Goal: Task Accomplishment & Management: Complete application form

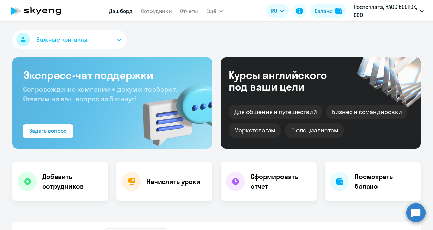
select select "30"
click at [45, 182] on h4 "Добавить сотрудников" at bounding box center [72, 181] width 61 height 19
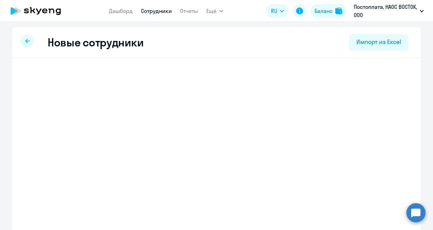
select select "english_adult_not_native_speaker"
select select "3"
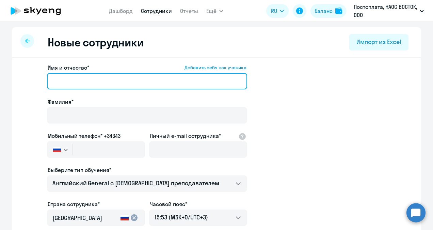
click at [104, 77] on input "Имя и отчество* Добавить себя как ученика" at bounding box center [147, 81] width 200 height 16
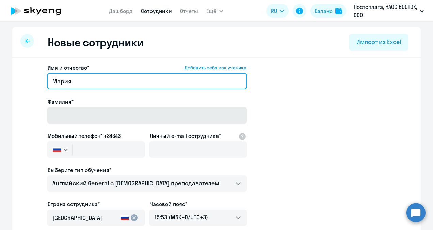
type input "Мария"
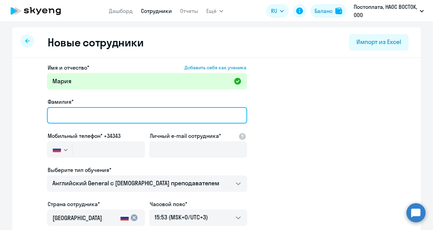
click at [94, 120] on input "Фамилия*" at bounding box center [147, 115] width 200 height 16
type input "Хошина"
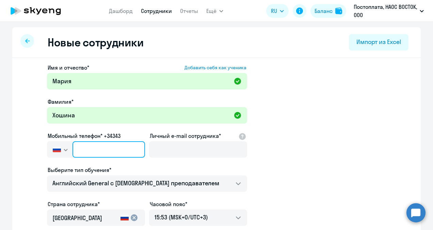
click at [119, 149] on input "text" at bounding box center [109, 149] width 73 height 16
paste input "[PHONE_NUMBER]"
type input "[PHONE_NUMBER]"
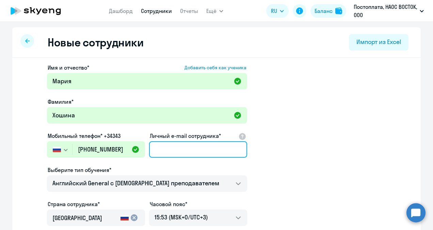
click at [209, 149] on input "Личный e-mail сотрудника*" at bounding box center [198, 149] width 98 height 16
paste input "[PERSON_NAME][EMAIL_ADDRESS][DOMAIN_NAME]"
type input "[PERSON_NAME][EMAIL_ADDRESS][DOMAIN_NAME]"
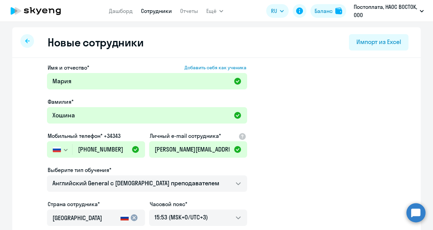
click at [258, 159] on app-new-student-form "Имя и отчество* Добавить себя как ученика [PERSON_NAME]* [PERSON_NAME] телефон*…" at bounding box center [216, 184] width 387 height 243
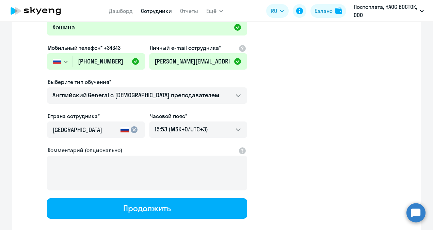
scroll to position [102, 0]
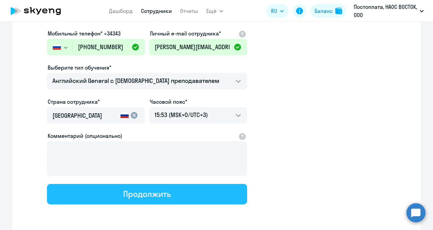
click at [165, 194] on div "Продолжить" at bounding box center [146, 193] width 47 height 11
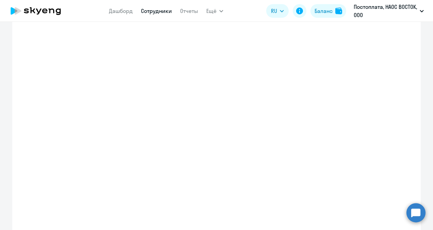
select select "english_adult_not_native_speaker"
select select "3"
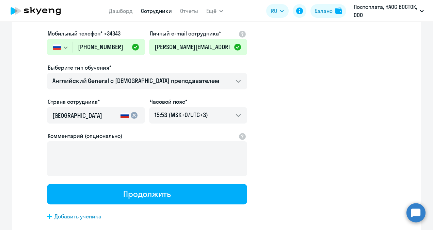
scroll to position [0, 0]
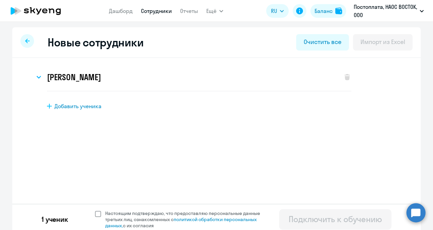
click at [95, 211] on span at bounding box center [98, 214] width 6 height 6
click at [95, 210] on input "Настоящим подтверждаю, что предоставляю персональные данные третьих лиц, ознако…" at bounding box center [95, 210] width 0 height 0
checkbox input "true"
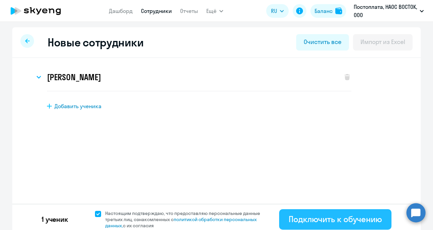
click at [322, 213] on button "Подключить к обучению" at bounding box center [335, 219] width 112 height 20
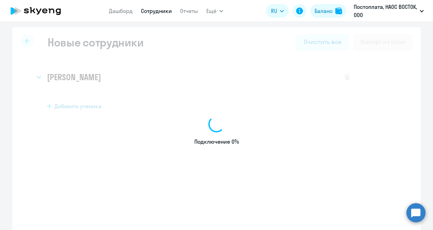
select select "english_adult_not_native_speaker"
select select "3"
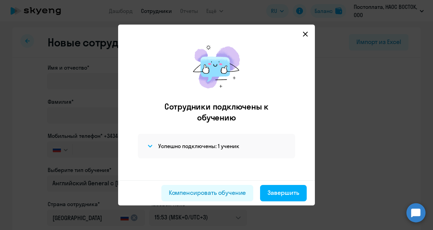
click at [306, 32] on icon at bounding box center [305, 33] width 5 height 5
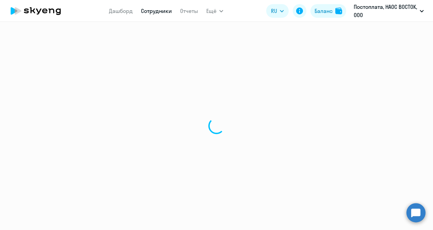
select select "30"
